Goal: Information Seeking & Learning: Learn about a topic

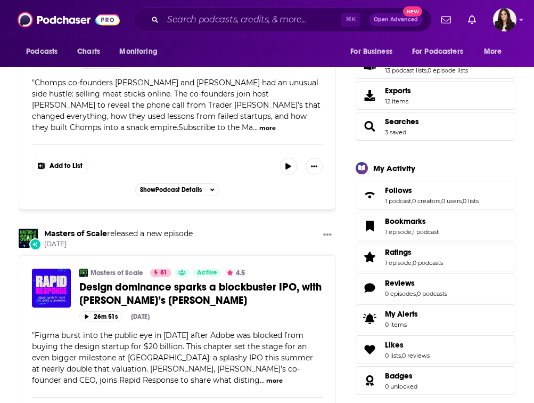
scroll to position [206, 0]
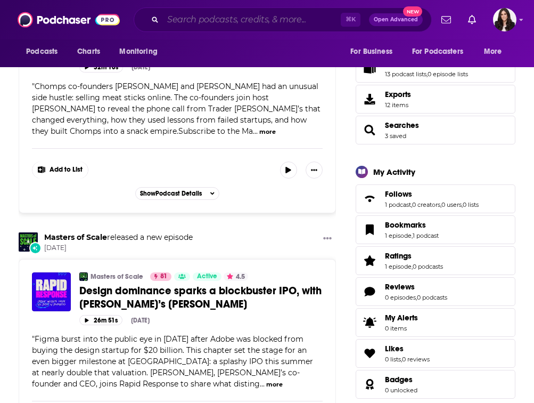
click at [241, 17] on input "Search podcasts, credits, & more..." at bounding box center [252, 19] width 178 height 17
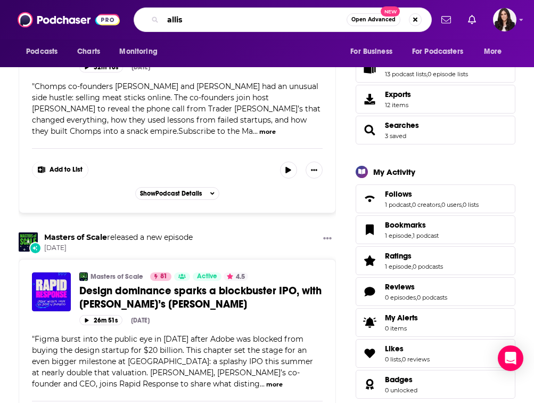
paste input "[PERSON_NAME] Show"
type input "[PERSON_NAME] Show"
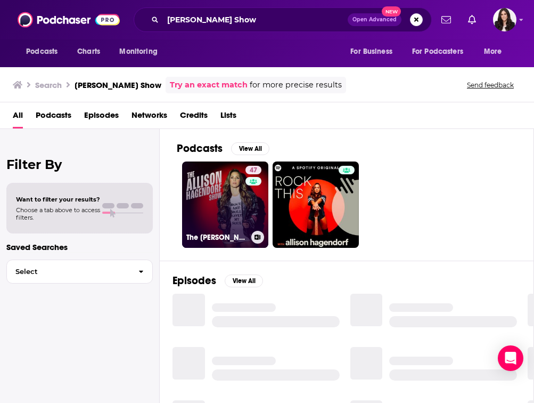
click at [240, 224] on link "47 The [PERSON_NAME] Show" at bounding box center [225, 204] width 86 height 86
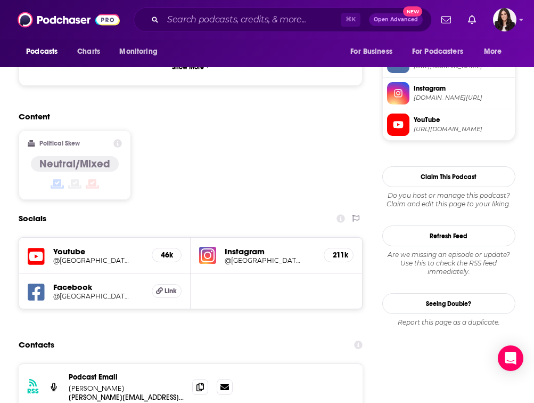
scroll to position [832, 0]
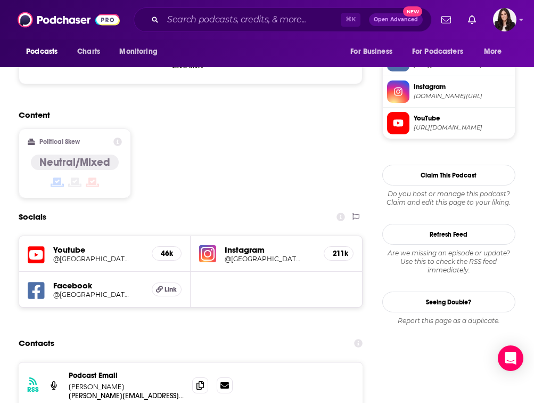
click at [338, 249] on h5 "211k" at bounding box center [339, 253] width 12 height 9
click at [245, 255] on h5 "@[GEOGRAPHIC_DATA]" at bounding box center [263, 259] width 77 height 8
click at [166, 249] on h5 "46k" at bounding box center [167, 253] width 12 height 9
click at [182, 236] on div "Youtube @AllisonHagendorf 46k" at bounding box center [105, 254] width 172 height 36
click at [167, 249] on h5 "46k" at bounding box center [167, 253] width 12 height 9
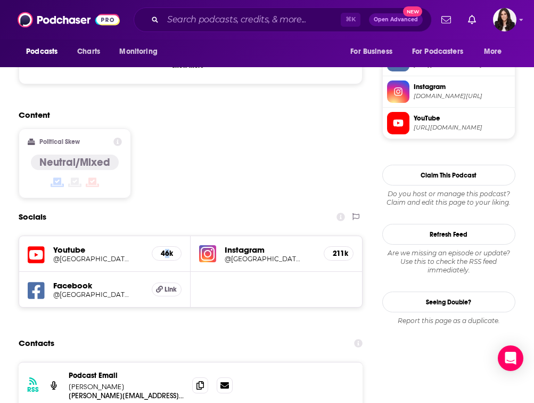
click at [89, 255] on h5 "@[GEOGRAPHIC_DATA]" at bounding box center [91, 259] width 77 height 8
click at [76, 290] on h5 "@[GEOGRAPHIC_DATA]" at bounding box center [91, 294] width 77 height 8
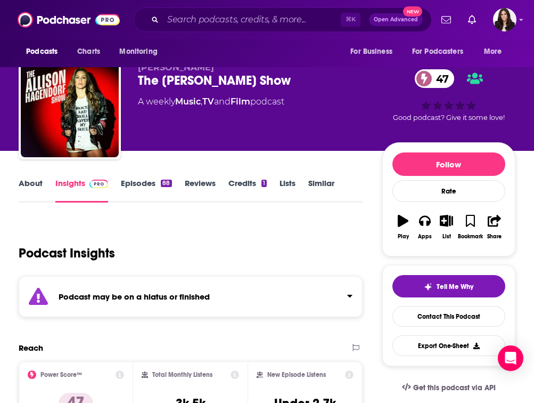
scroll to position [0, 0]
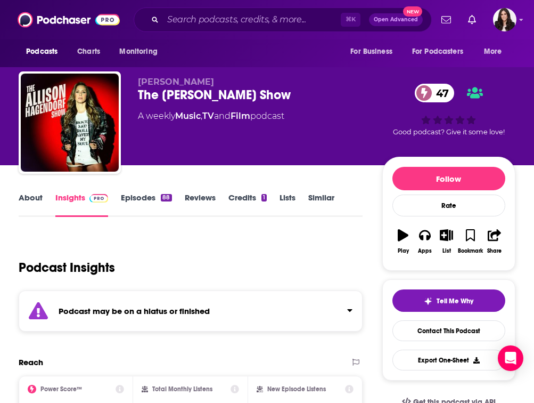
click at [42, 199] on link "About" at bounding box center [31, 204] width 24 height 25
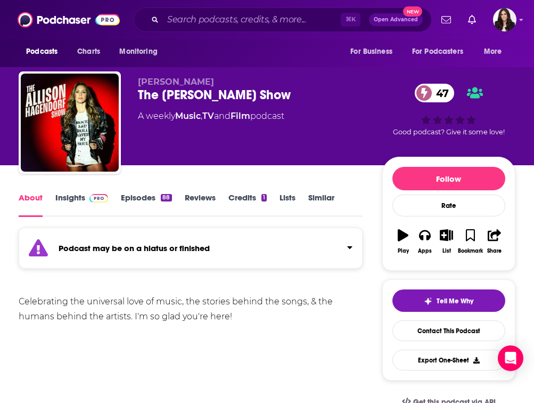
click at [146, 89] on div "The [PERSON_NAME] Show 47" at bounding box center [260, 95] width 244 height 16
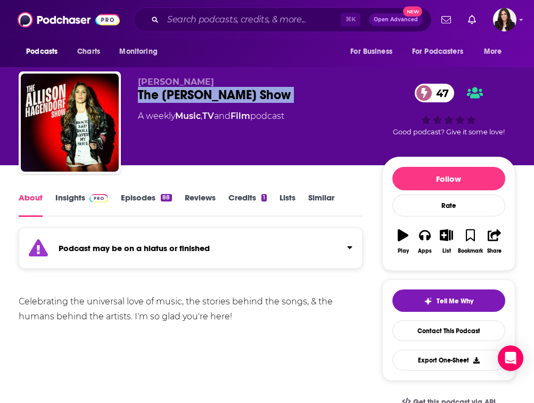
copy div "The [PERSON_NAME] Show 47"
